Goal: Information Seeking & Learning: Learn about a topic

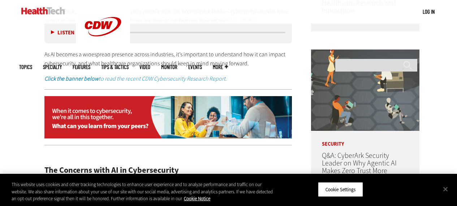
scroll to position [504, 0]
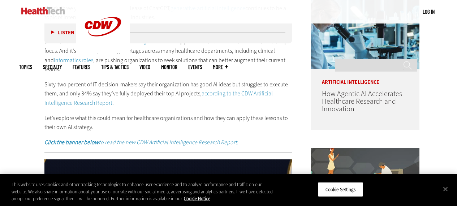
scroll to position [434, 0]
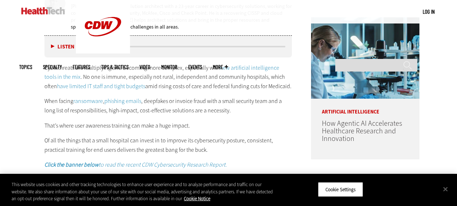
scroll to position [542, 0]
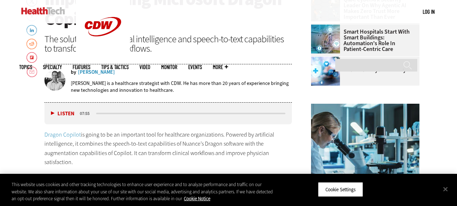
scroll to position [506, 0]
